Goal: Task Accomplishment & Management: Manage account settings

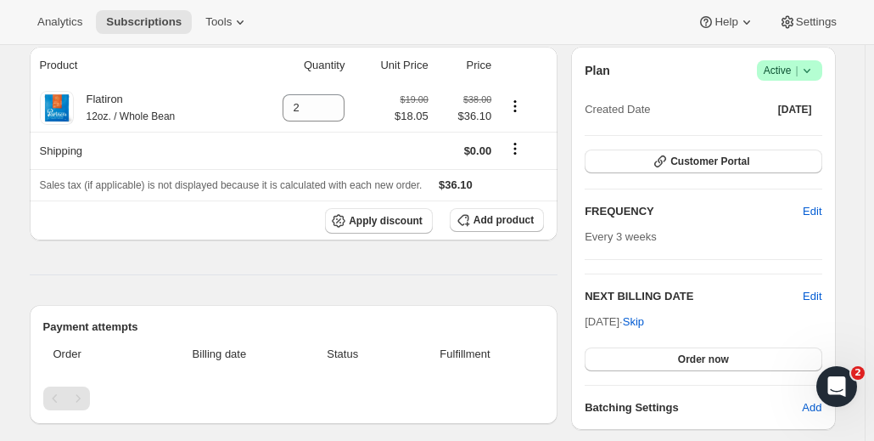
scroll to position [170, 0]
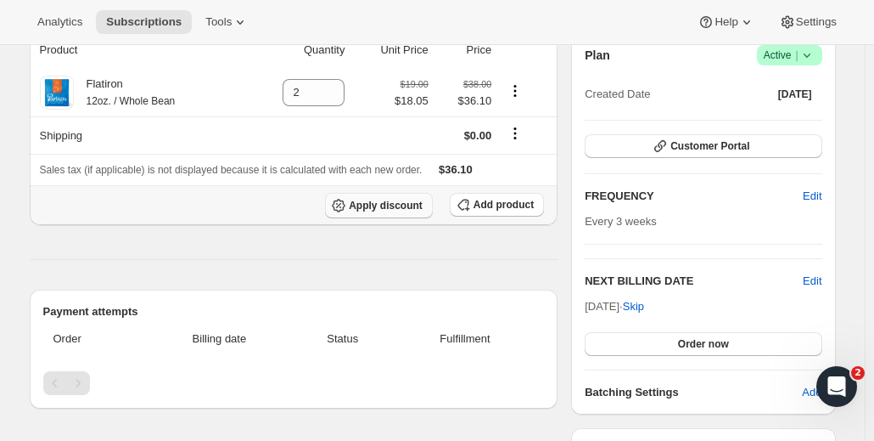
click at [379, 199] on span "Apply discount" at bounding box center [386, 206] width 74 height 14
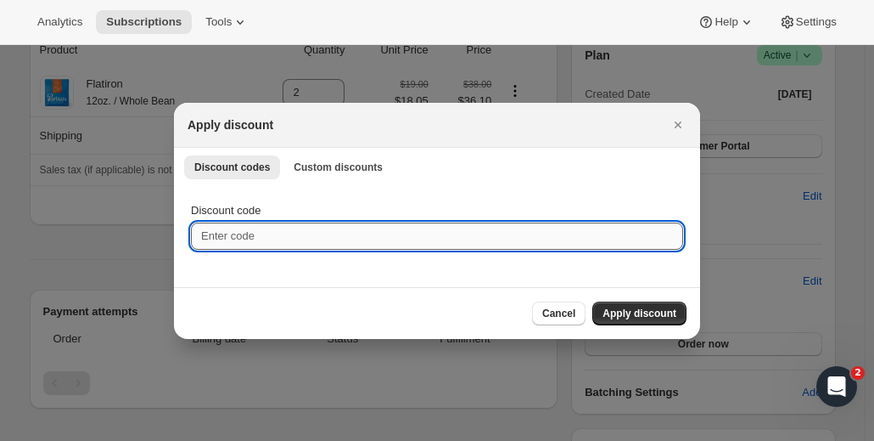
click at [283, 233] on input "Discount code" at bounding box center [437, 235] width 492 height 27
paste input "PARTN08I"
type input "PARTN08I"
click at [663, 306] on span "Apply discount" at bounding box center [640, 313] width 74 height 14
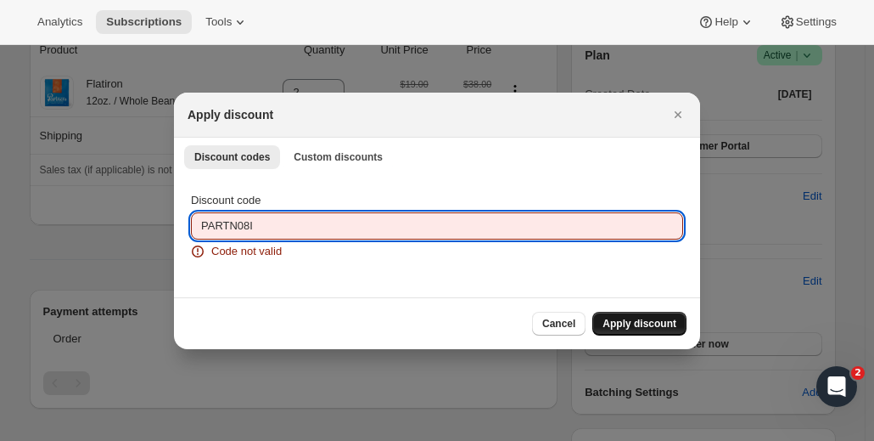
click at [283, 224] on input "PARTN08I" at bounding box center [437, 225] width 492 height 27
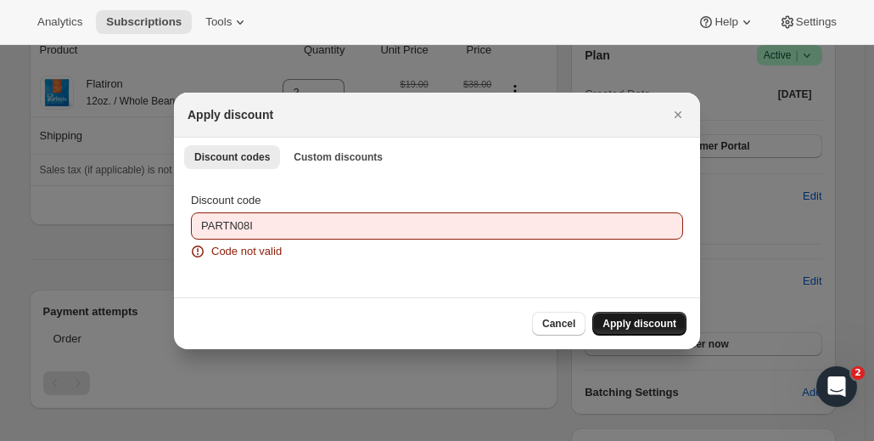
click at [644, 330] on button "Apply discount" at bounding box center [639, 323] width 94 height 24
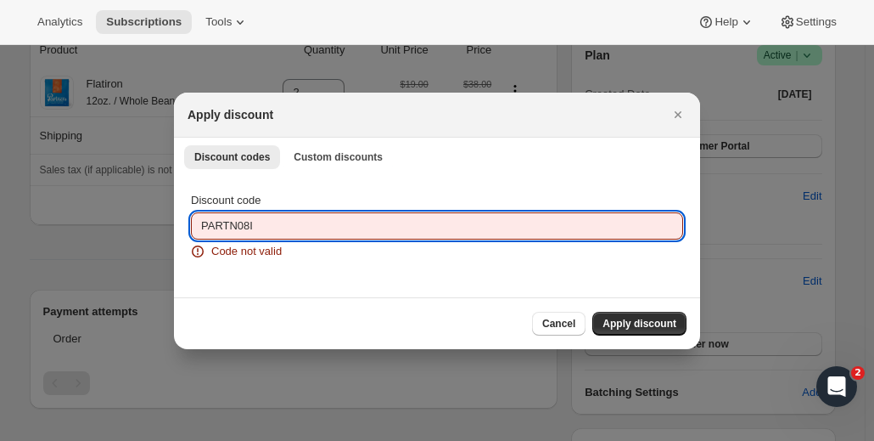
click at [275, 233] on input "PARTN08I" at bounding box center [437, 225] width 492 height 27
click at [681, 116] on icon "Close" at bounding box center [678, 114] width 7 height 7
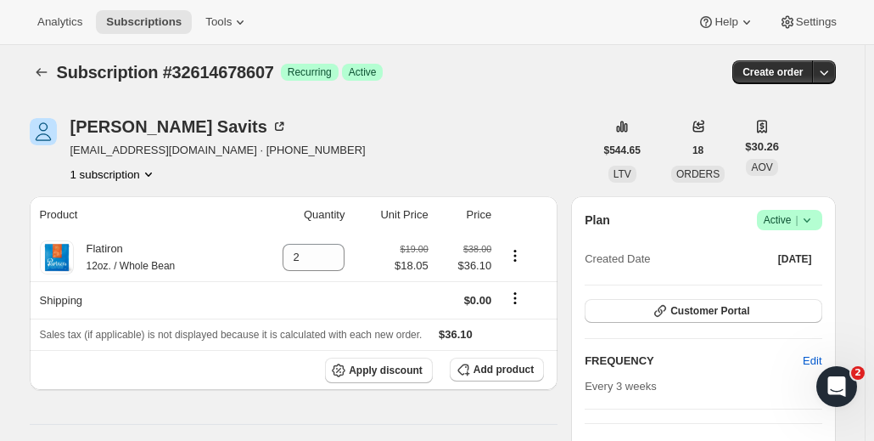
scroll to position [0, 0]
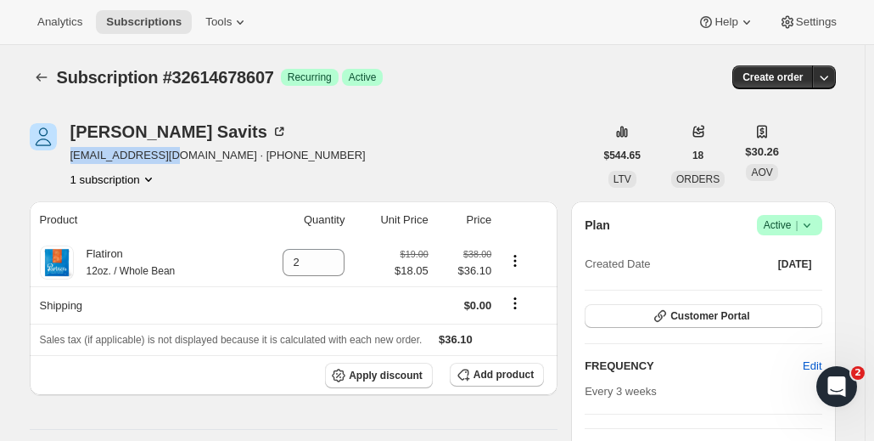
drag, startPoint x: 76, startPoint y: 155, endPoint x: 170, endPoint y: 162, distance: 93.6
click at [170, 162] on span "[EMAIL_ADDRESS][DOMAIN_NAME] · [PHONE_NUMBER]" at bounding box center [217, 155] width 295 height 17
copy span "nsavits@gmail.com"
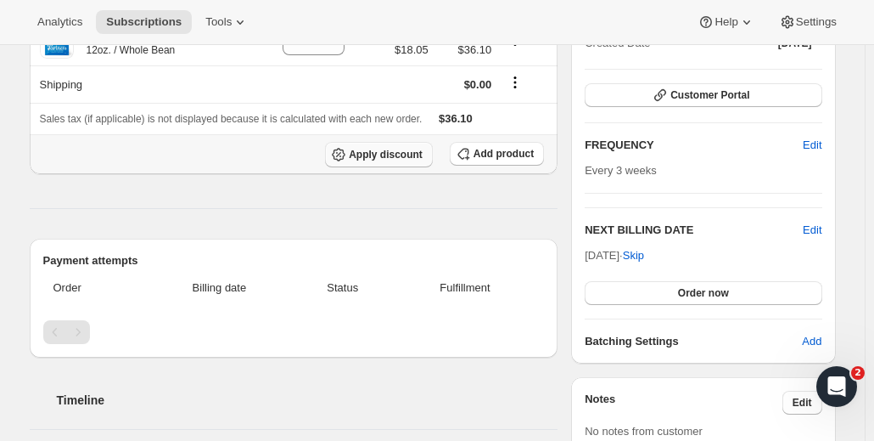
scroll to position [170, 0]
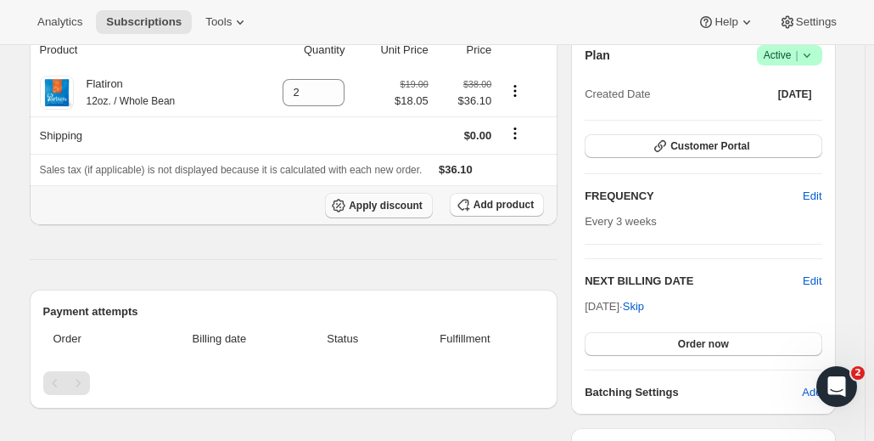
click at [391, 209] on span "Apply discount" at bounding box center [386, 206] width 74 height 14
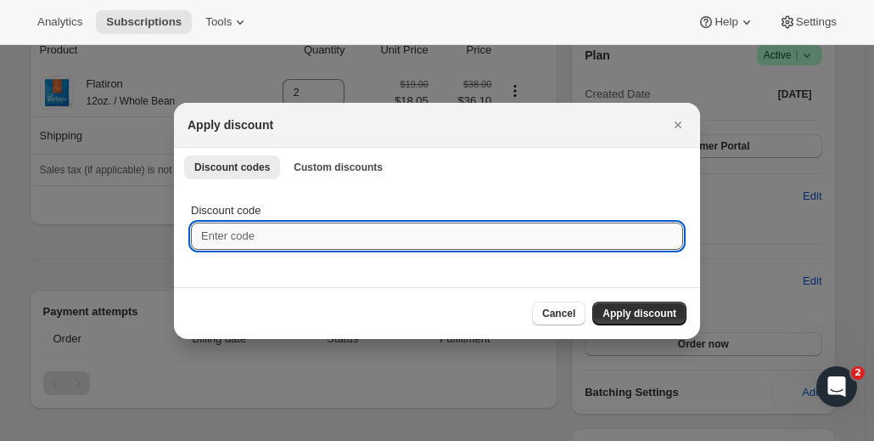
click at [312, 239] on input "Discount code" at bounding box center [437, 235] width 492 height 27
paste input "nsavits@gmail.com"
type input "nsavits@gmail.com"
click at [323, 242] on input "nsavits@gmail.com" at bounding box center [437, 235] width 492 height 27
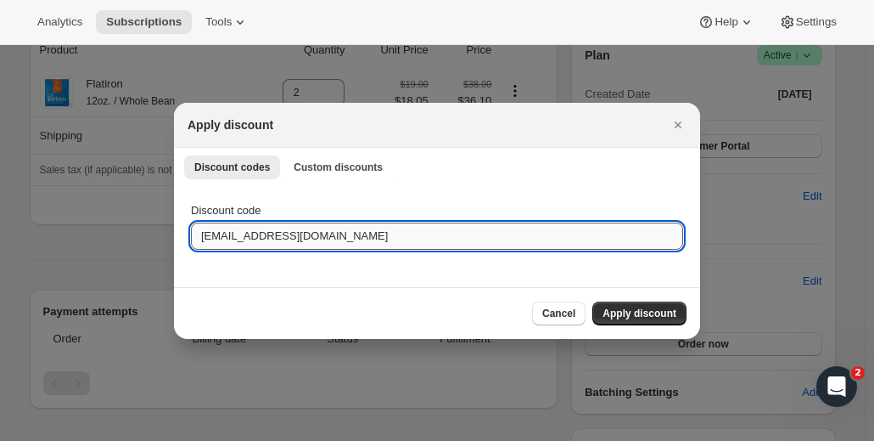
click at [323, 242] on input "nsavits@gmail.com" at bounding box center [437, 235] width 492 height 27
type input "PARTN08I"
click at [637, 311] on span "Apply discount" at bounding box center [640, 313] width 74 height 14
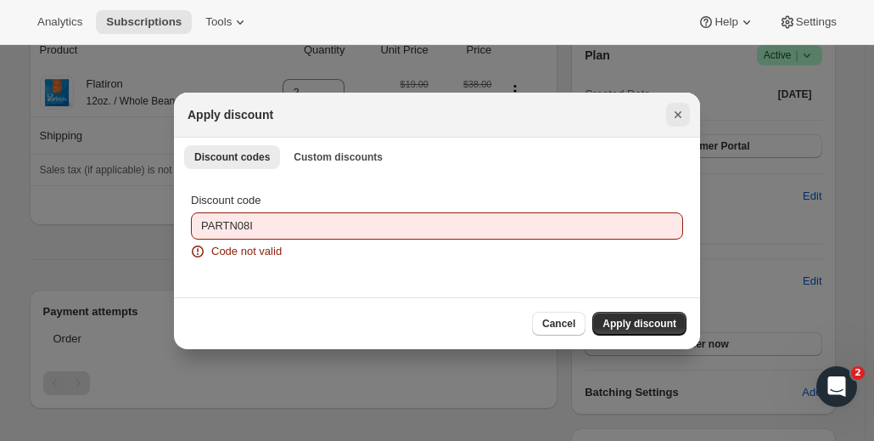
click at [671, 113] on icon "Close" at bounding box center [678, 114] width 17 height 17
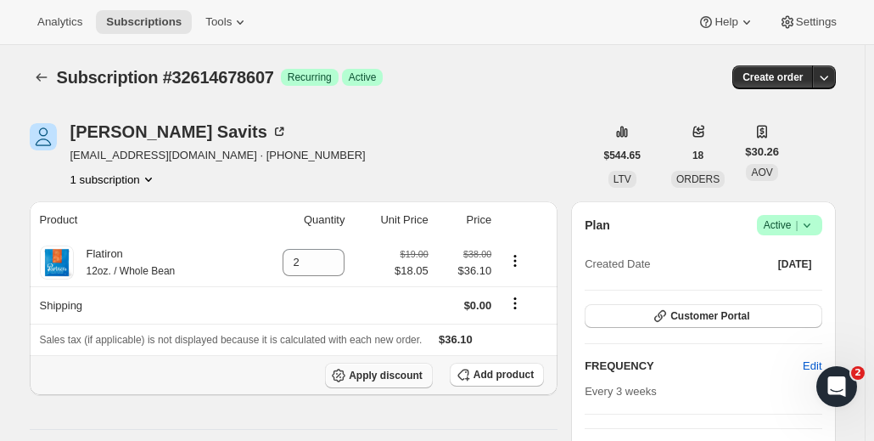
click at [401, 379] on button "Apply discount" at bounding box center [379, 374] width 108 height 25
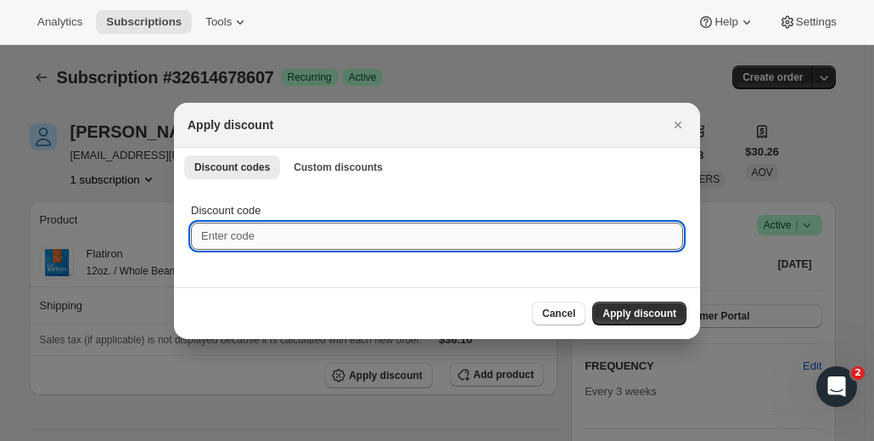
click at [287, 235] on input "Discount code" at bounding box center [437, 235] width 492 height 27
paste input "PARTN08I"
type input "PARTN08I"
click at [654, 313] on span "Apply discount" at bounding box center [640, 313] width 74 height 14
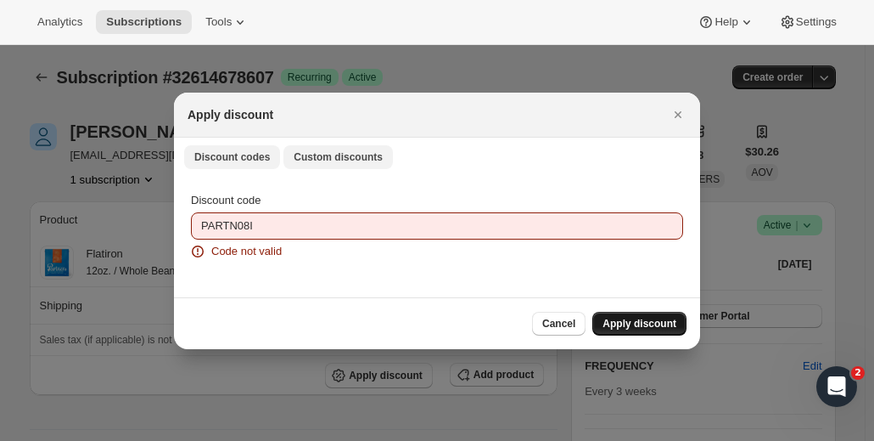
click at [346, 167] on button "Custom discounts" at bounding box center [337, 157] width 109 height 24
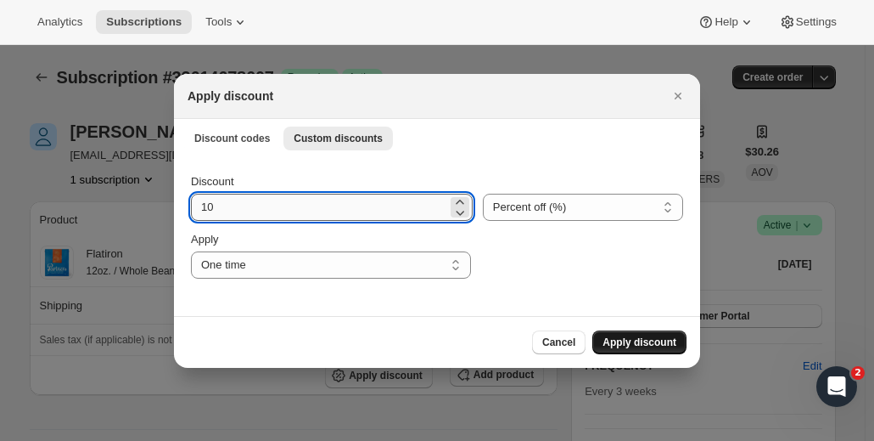
click at [328, 211] on input "10" at bounding box center [319, 207] width 256 height 27
type input "20"
click at [643, 342] on span "Apply discount" at bounding box center [640, 342] width 74 height 14
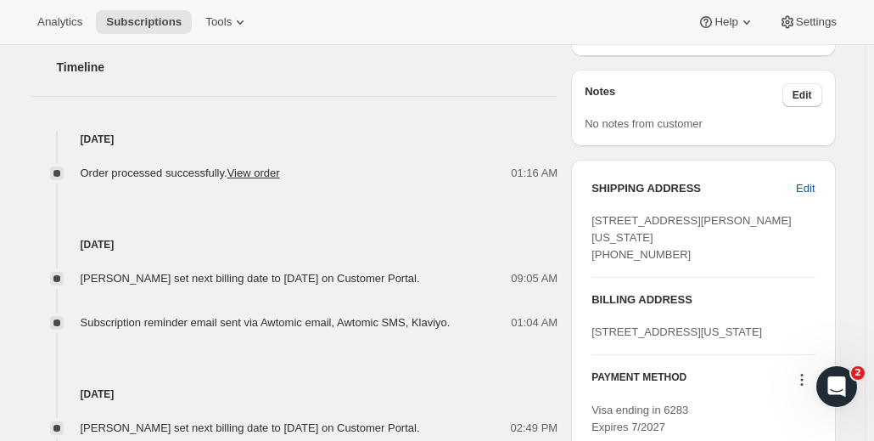
scroll to position [594, 0]
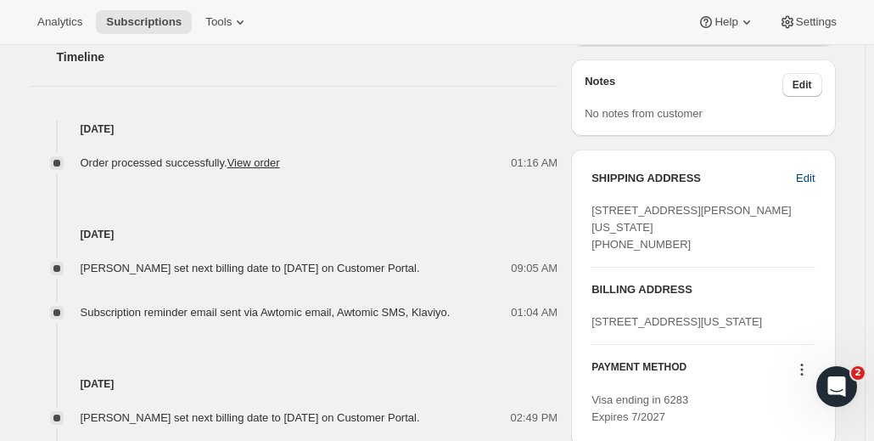
click at [812, 172] on span "Edit" at bounding box center [805, 178] width 19 height 17
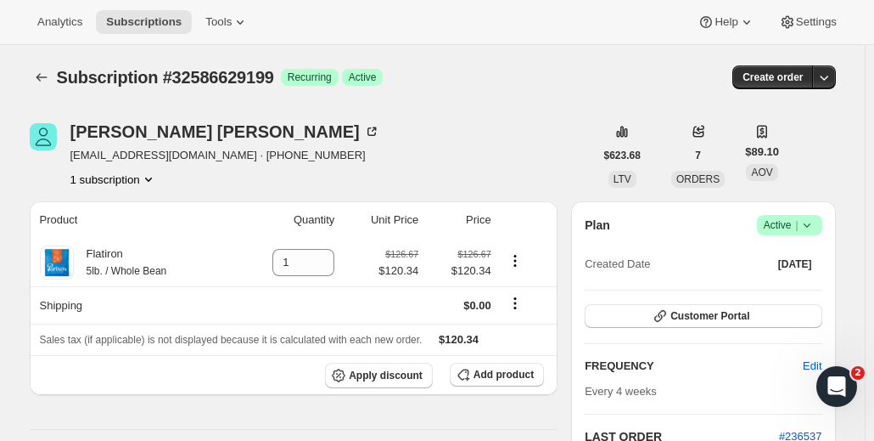
select select "United States"
select select "NY"
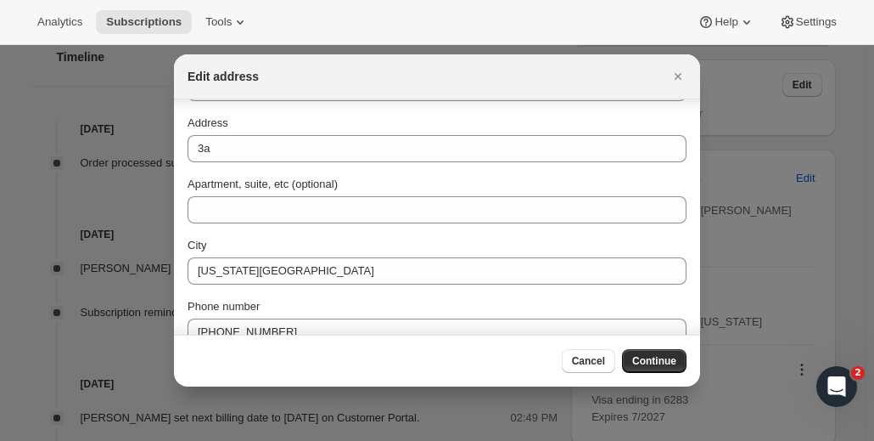
scroll to position [36, 0]
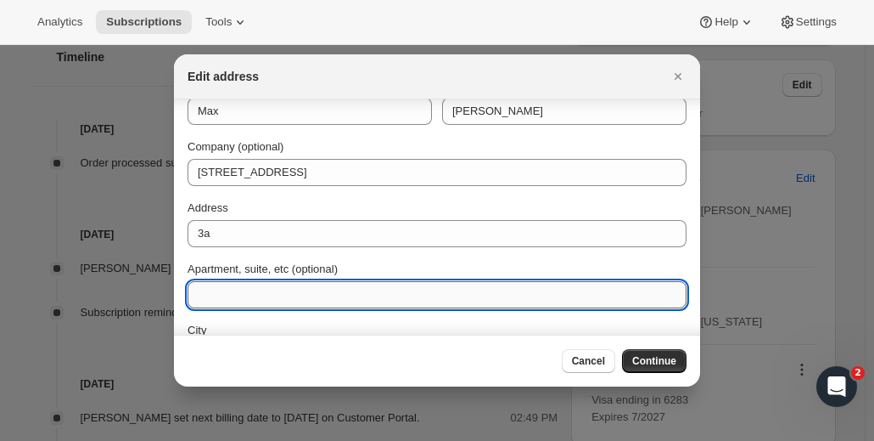
click at [259, 295] on input "Apartment, suite, etc (optional)" at bounding box center [437, 294] width 499 height 27
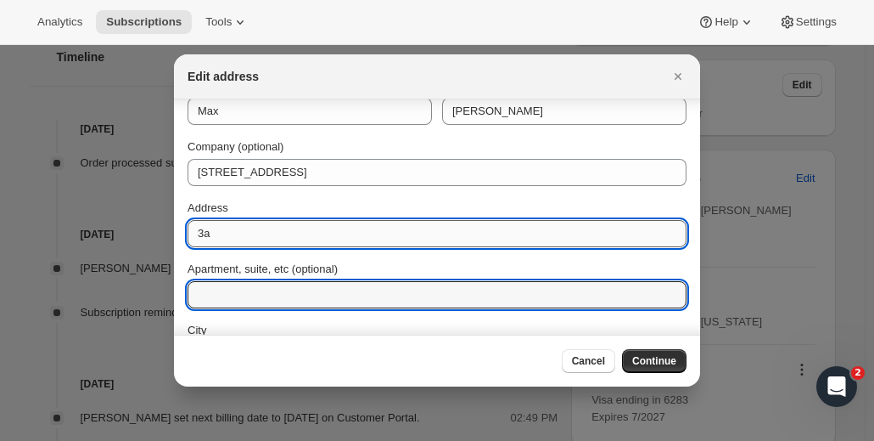
click at [243, 242] on input "3a" at bounding box center [437, 233] width 499 height 27
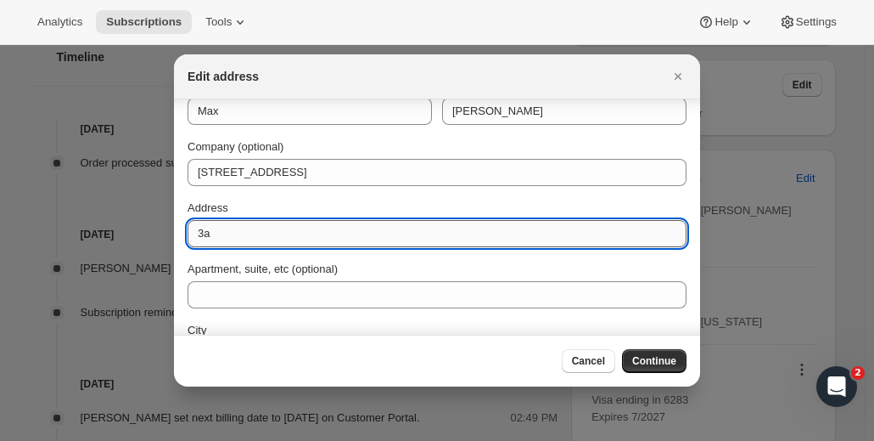
click at [241, 240] on input "3a" at bounding box center [437, 233] width 499 height 27
click at [241, 239] on input "3a" at bounding box center [437, 233] width 499 height 27
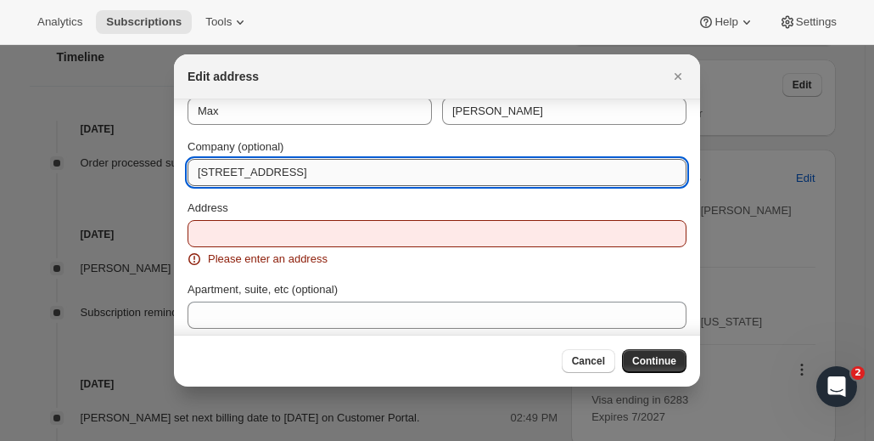
click at [261, 172] on input "789 West End Ave" at bounding box center [437, 172] width 499 height 27
click at [261, 171] on input "789 West End Ave" at bounding box center [437, 172] width 499 height 27
type input "789 West En Ave"
click at [291, 168] on input "789 West En Ave" at bounding box center [437, 172] width 499 height 27
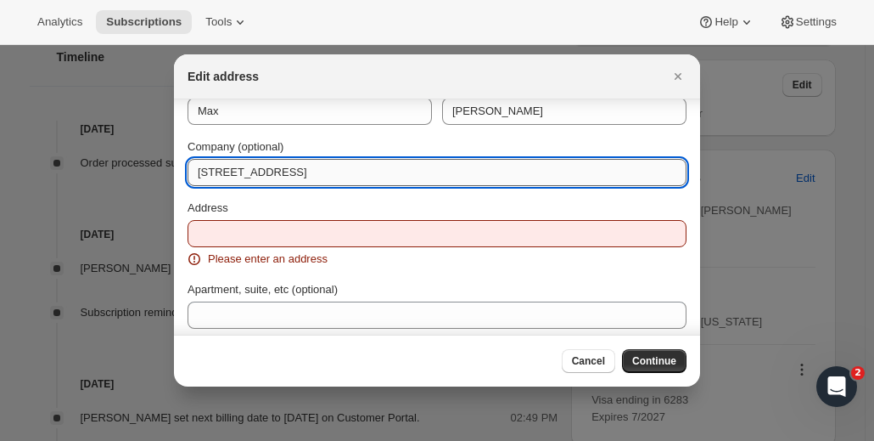
click at [291, 168] on input "789 West En Ave" at bounding box center [437, 172] width 499 height 27
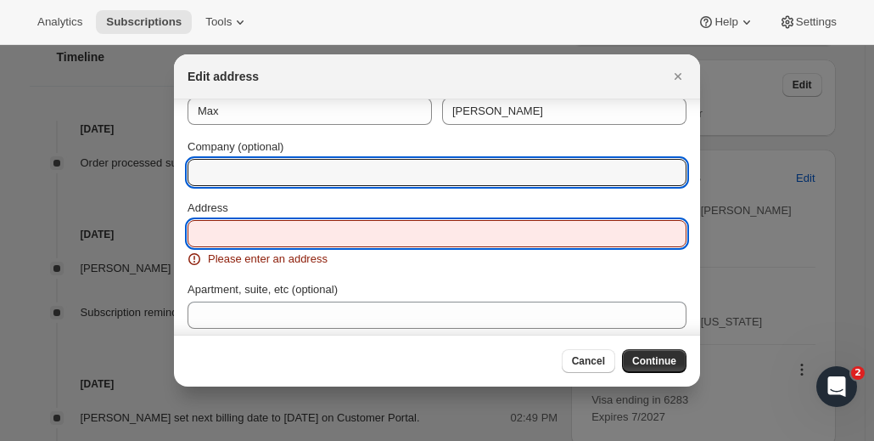
click at [261, 235] on input "Address" at bounding box center [437, 233] width 499 height 27
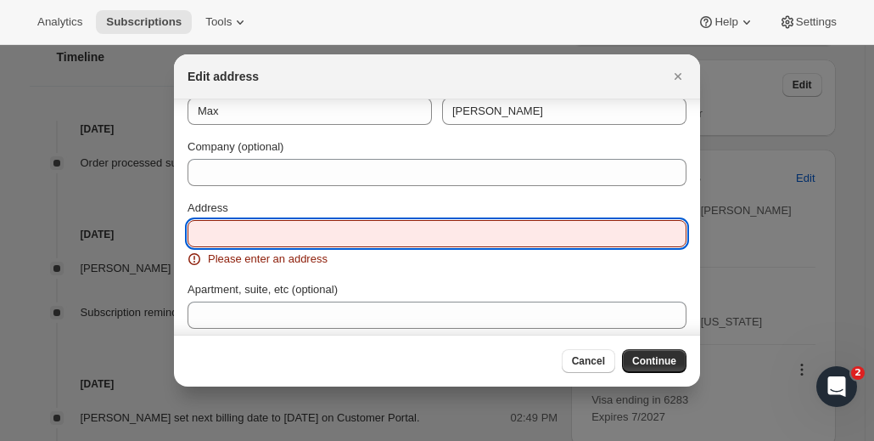
paste input "789 West End Avenue Apt 3A New York New York 10025"
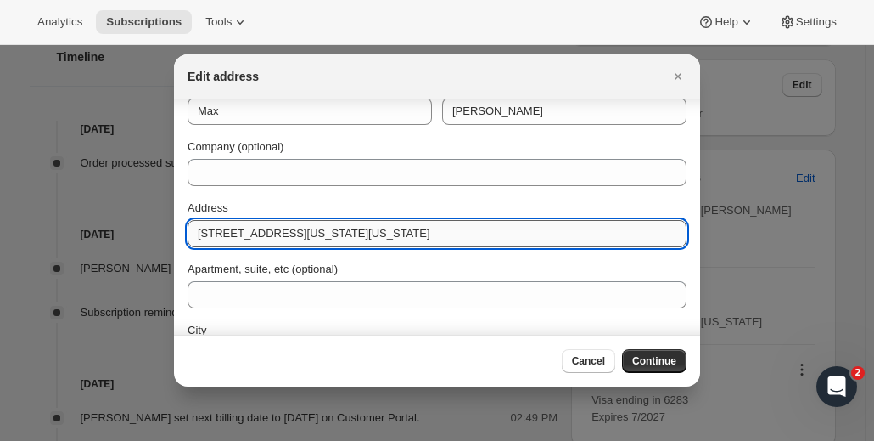
drag, startPoint x: 306, startPoint y: 235, endPoint x: 339, endPoint y: 233, distance: 32.3
click at [339, 233] on input "789 West End Avenue Apt 3A New York New York 10025" at bounding box center [437, 233] width 499 height 27
type input "789 West End Avenue New York New York 10025"
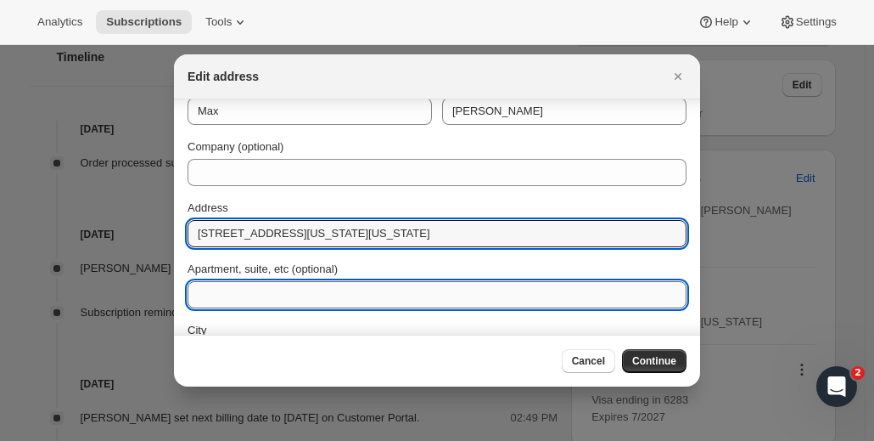
click at [253, 292] on input "Apartment, suite, etc (optional)" at bounding box center [437, 294] width 499 height 27
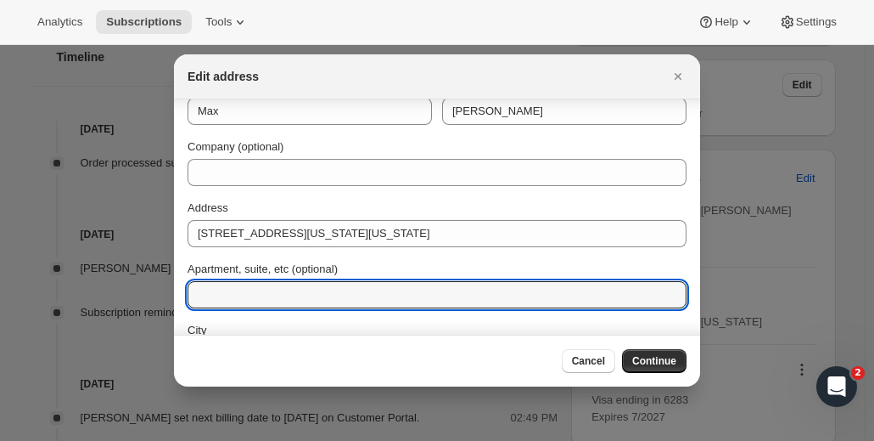
paste input "Apt 3A"
type input "Apt 3A"
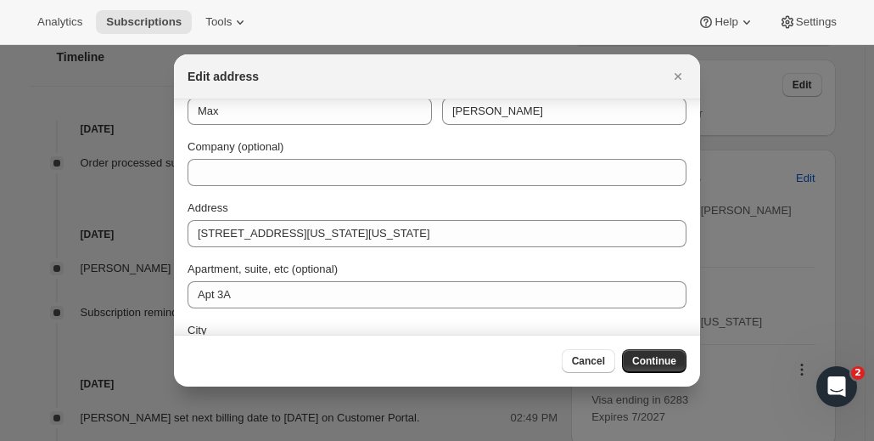
click at [491, 198] on div "First name Max Last name Bernstein Company (optional) Address 789 West End Aven…" at bounding box center [437, 284] width 499 height 414
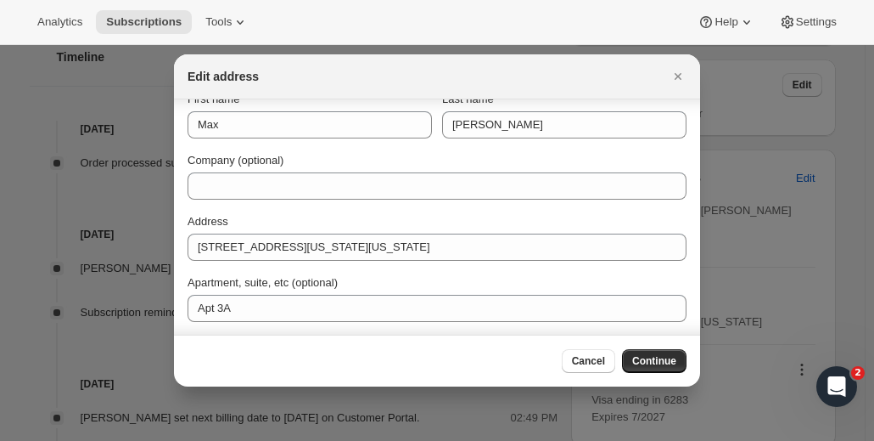
scroll to position [0, 0]
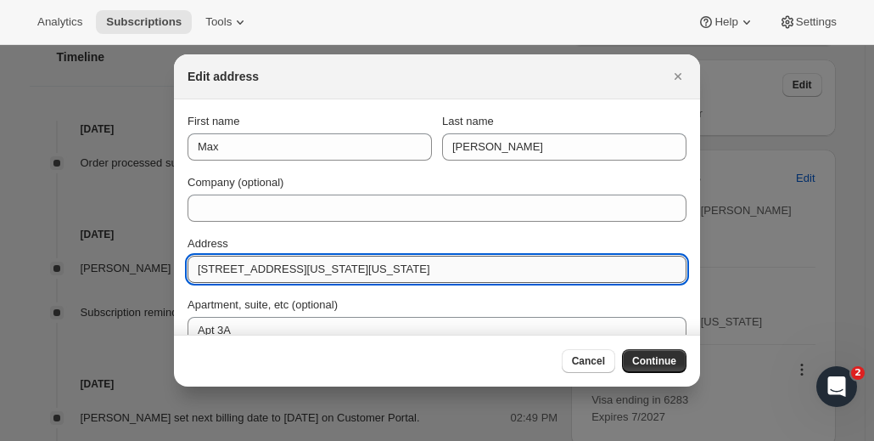
drag, startPoint x: 457, startPoint y: 264, endPoint x: 306, endPoint y: 270, distance: 151.2
click at [305, 272] on input "789 West End Avenue New York New York 10025" at bounding box center [437, 268] width 499 height 27
type input "789 West End Avenue"
click at [663, 364] on span "Continue" at bounding box center [654, 361] width 44 height 14
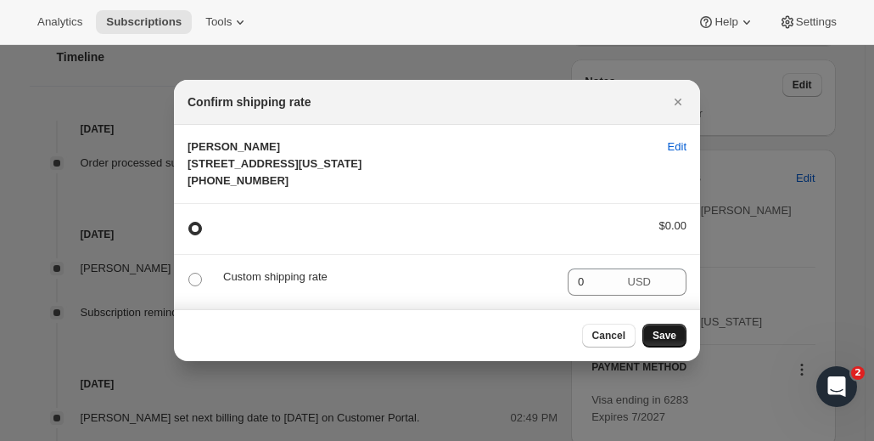
click at [664, 342] on span "Save" at bounding box center [665, 335] width 24 height 14
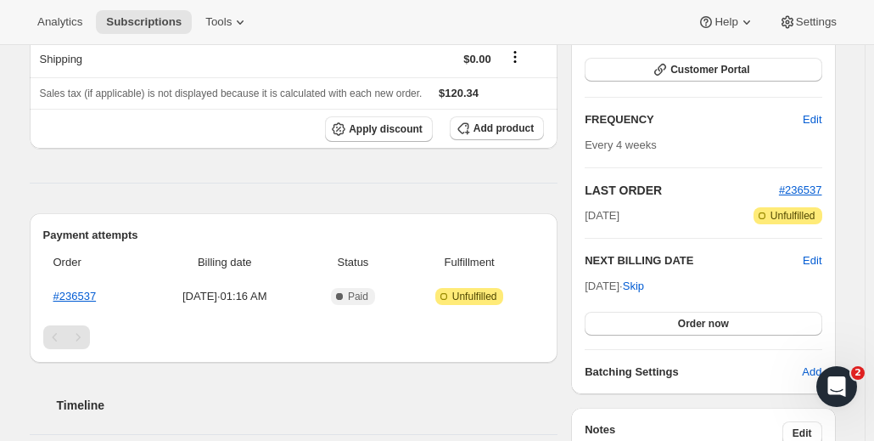
scroll to position [594, 0]
